Goal: Task Accomplishment & Management: Manage account settings

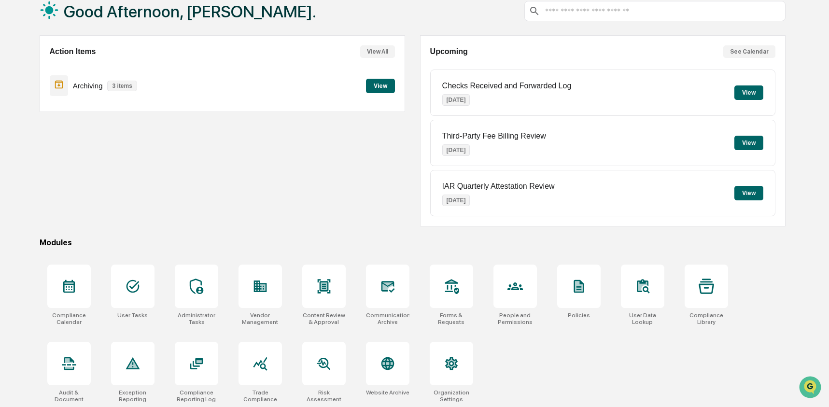
scroll to position [62, 0]
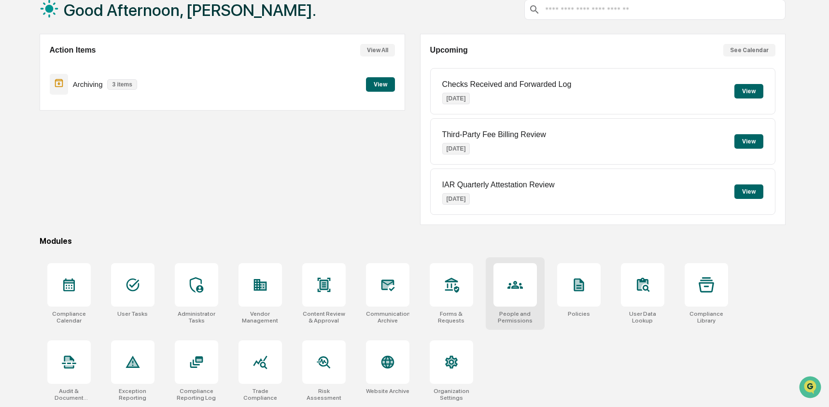
click at [512, 281] on icon at bounding box center [514, 284] width 15 height 15
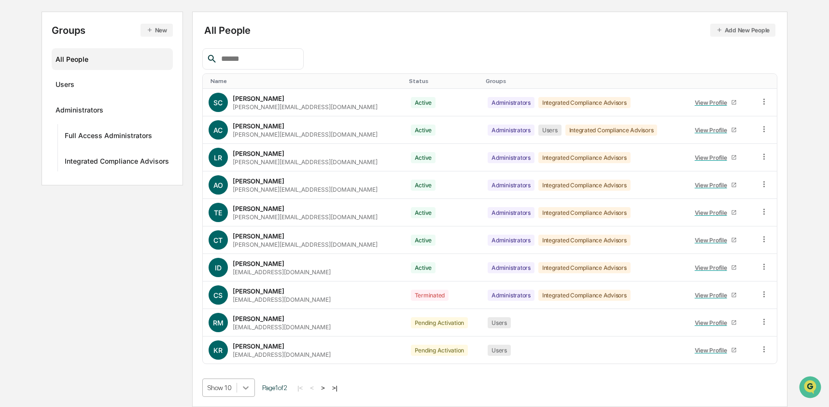
click at [249, 388] on body "Calendar Manage Tasks Reviews Approval Management Company People, Data, Setting…" at bounding box center [414, 155] width 829 height 504
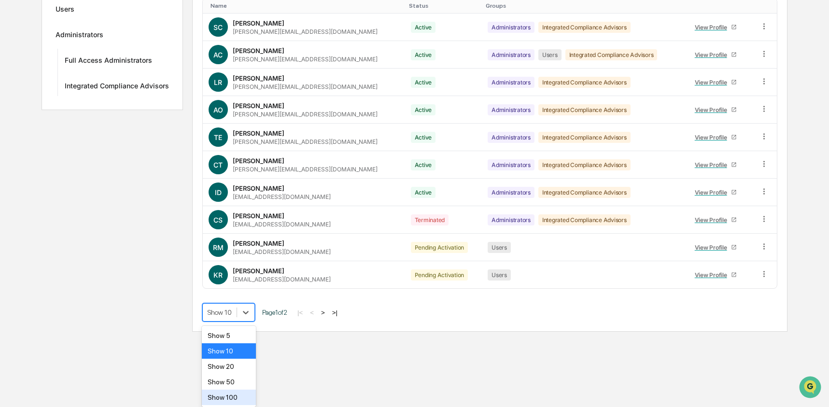
click at [236, 390] on div "Show 100" at bounding box center [229, 396] width 55 height 15
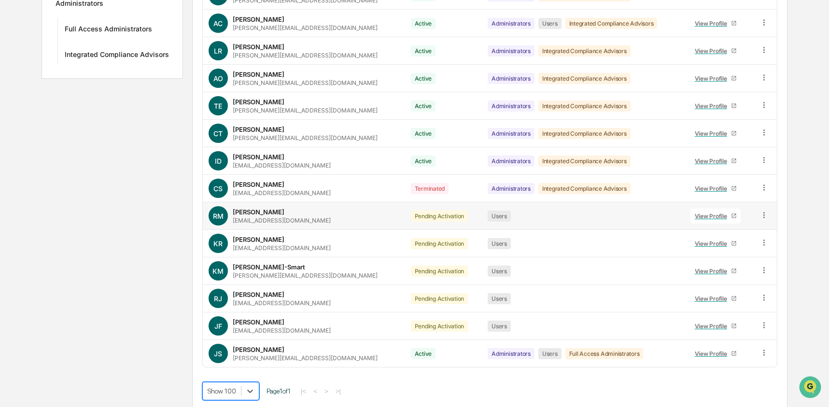
scroll to position [208, 0]
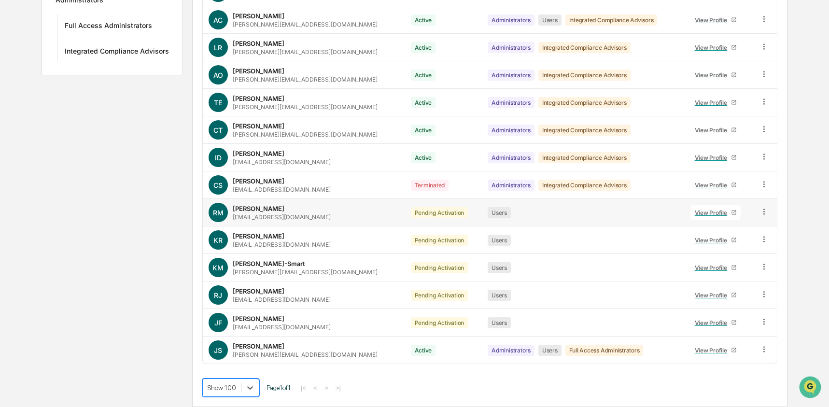
click at [763, 211] on icon at bounding box center [763, 211] width 1 height 6
click at [718, 241] on div "Change Status" at bounding box center [719, 247] width 83 height 12
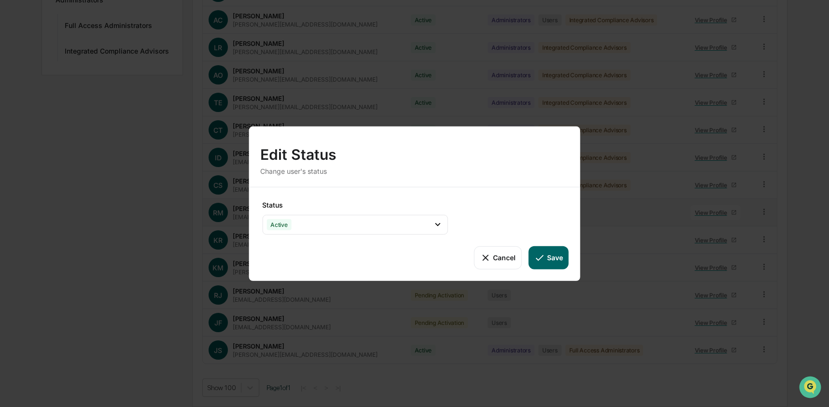
click at [552, 257] on button "Save" at bounding box center [548, 257] width 40 height 23
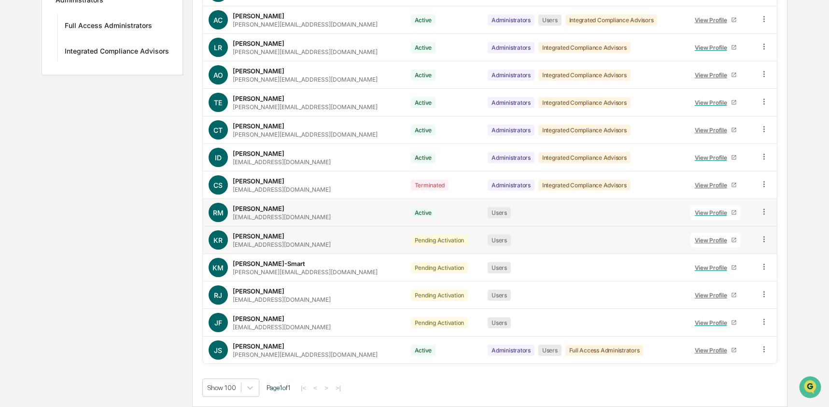
click at [763, 241] on icon at bounding box center [763, 239] width 1 height 6
click at [721, 266] on div "Change Status" at bounding box center [719, 273] width 98 height 19
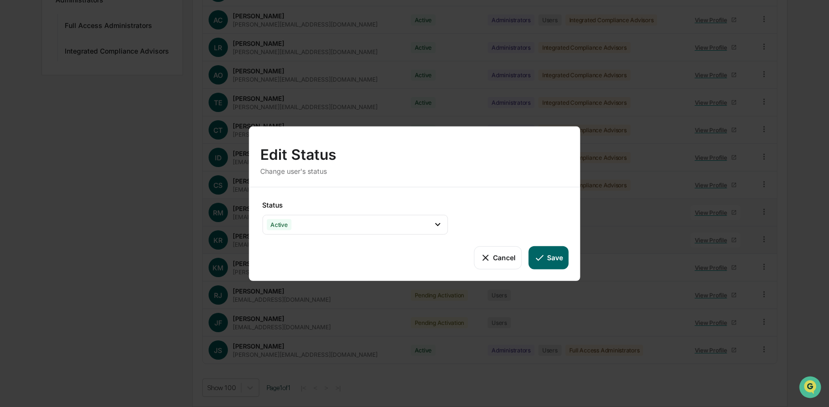
click at [561, 257] on button "Save" at bounding box center [548, 257] width 40 height 23
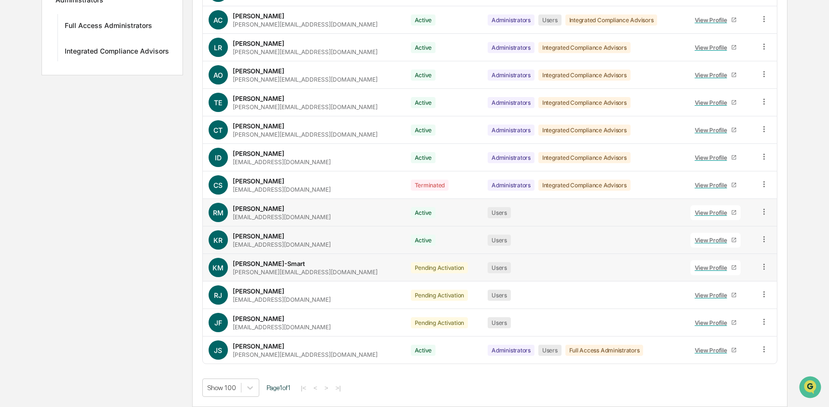
click at [760, 268] on icon at bounding box center [763, 266] width 9 height 9
click at [706, 299] on div "Change Status" at bounding box center [719, 302] width 83 height 12
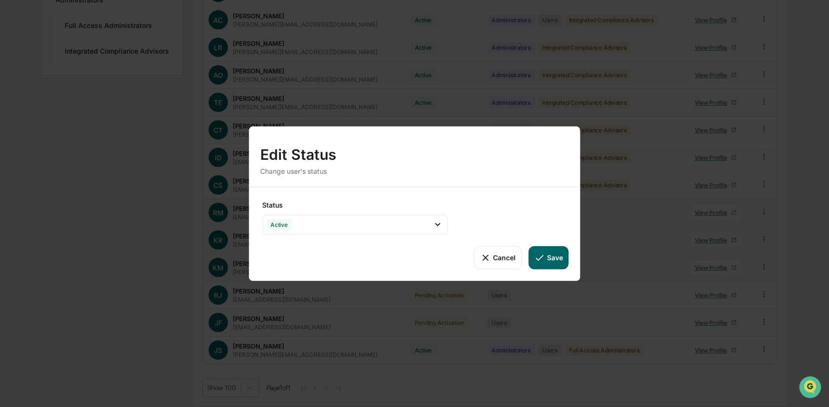
click at [545, 260] on button "Save" at bounding box center [548, 257] width 40 height 23
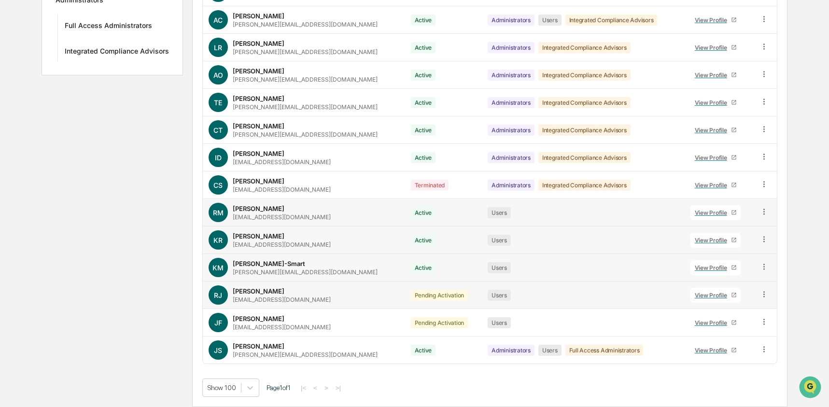
click at [764, 296] on icon at bounding box center [763, 294] width 9 height 9
click at [713, 334] on div "Change Status" at bounding box center [719, 329] width 83 height 12
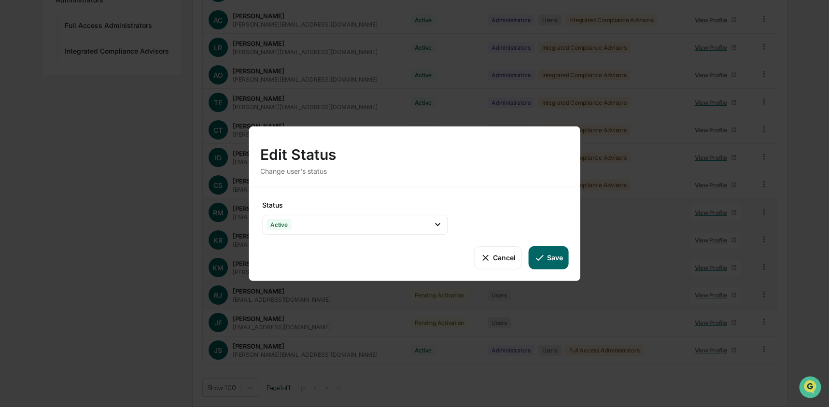
click at [558, 263] on button "Save" at bounding box center [548, 257] width 40 height 23
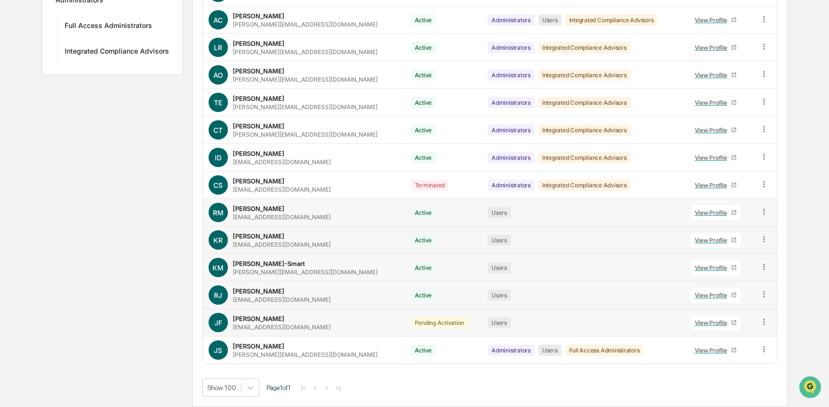
click at [766, 322] on icon at bounding box center [763, 321] width 9 height 9
click at [695, 356] on div "Change Status" at bounding box center [719, 357] width 83 height 12
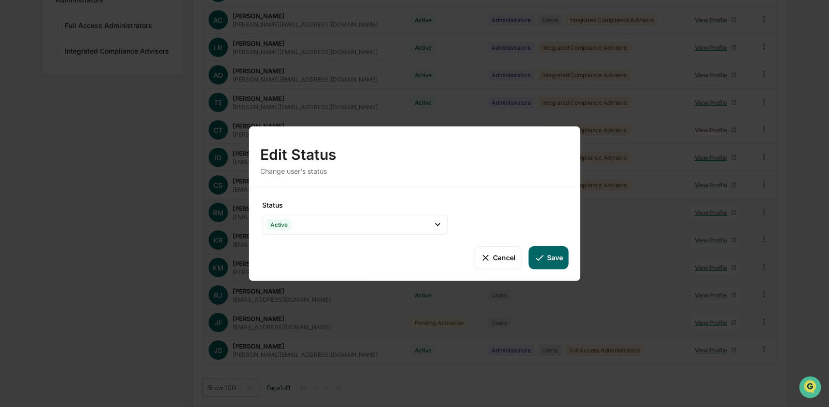
click at [542, 256] on icon at bounding box center [539, 257] width 11 height 11
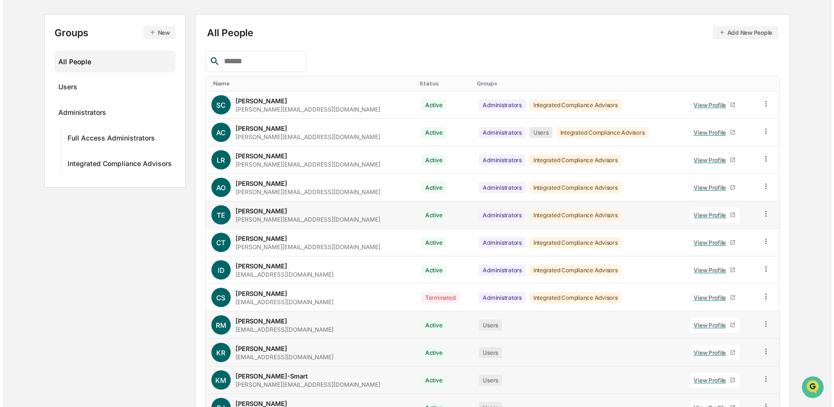
scroll to position [0, 0]
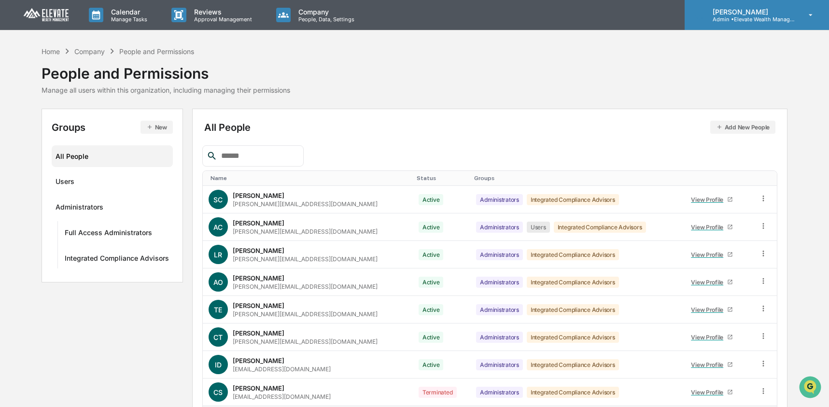
click at [778, 17] on p "Admin • Elevate Wealth Management" at bounding box center [750, 19] width 90 height 7
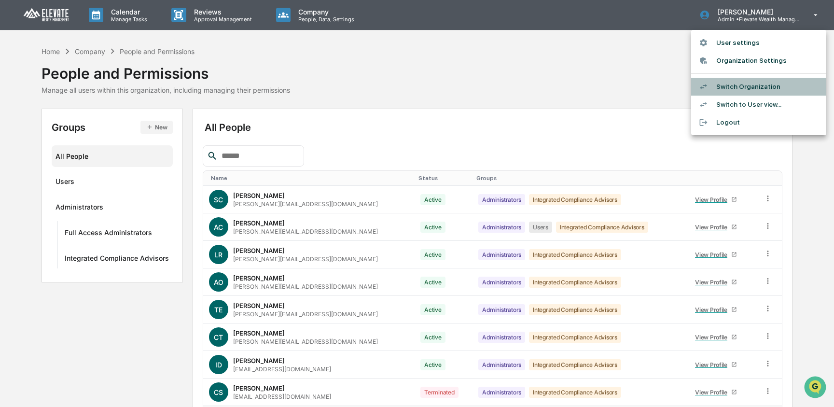
click at [781, 91] on li "Switch Organization" at bounding box center [758, 87] width 135 height 18
